Goal: Navigation & Orientation: Find specific page/section

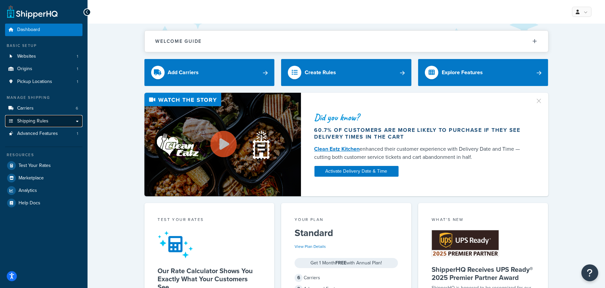
click at [27, 120] on span "Shipping Rules" at bounding box center [32, 121] width 31 height 6
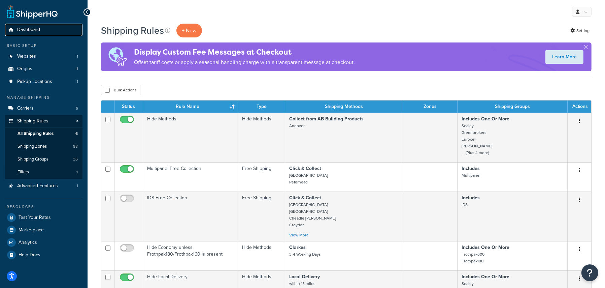
click at [33, 28] on span "Dashboard" at bounding box center [28, 30] width 23 height 6
